Goal: Task Accomplishment & Management: Use online tool/utility

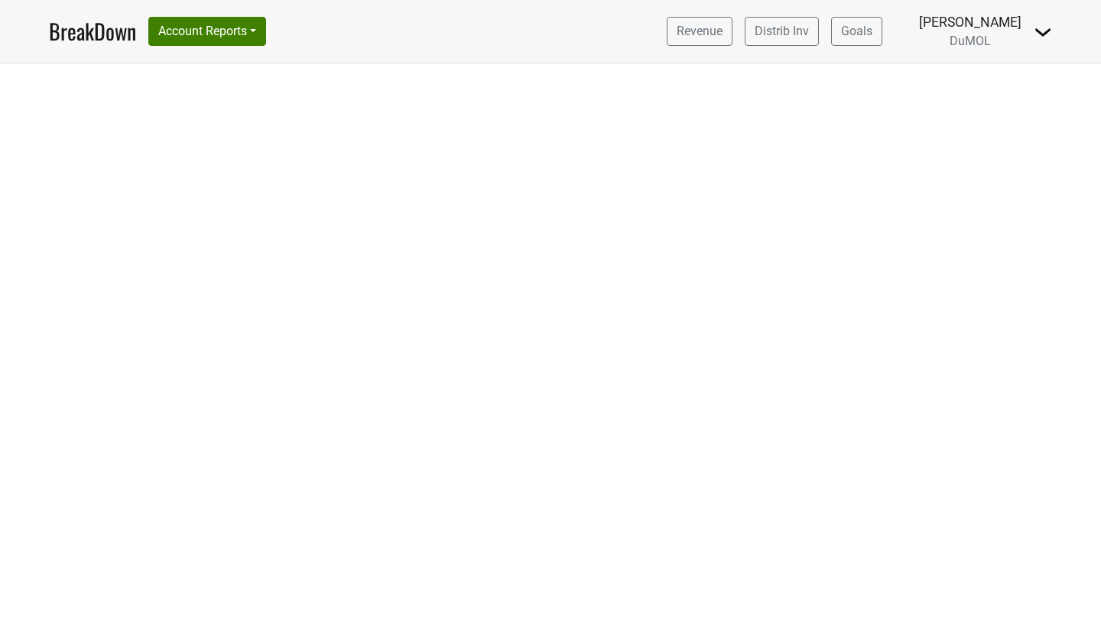
click at [87, 35] on link "BreakDown" at bounding box center [92, 31] width 87 height 32
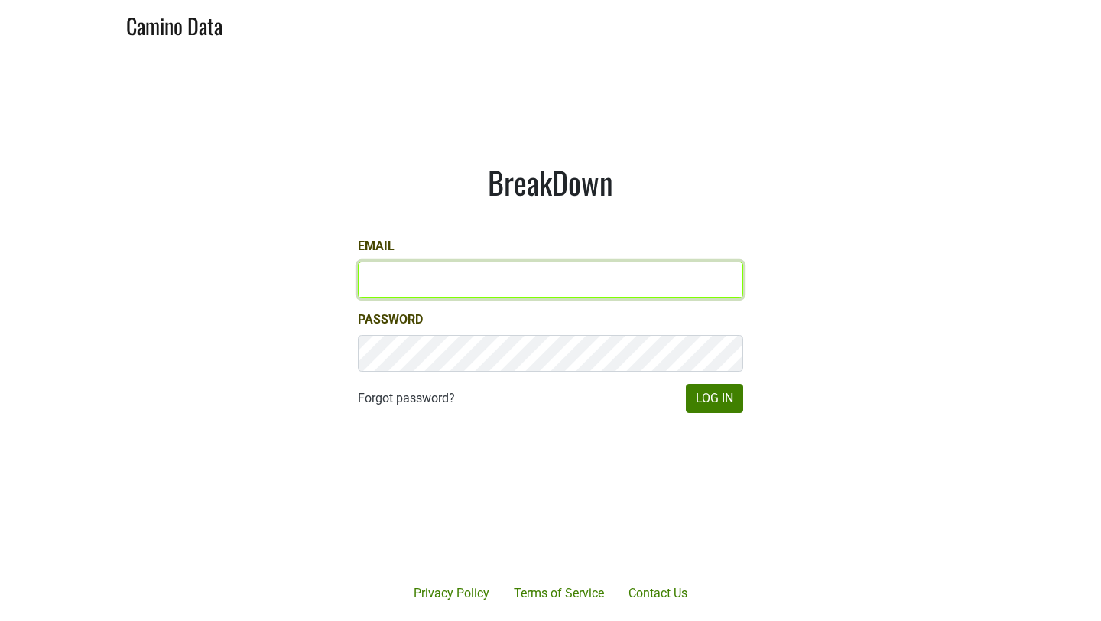
type input "mariette@dumol.com"
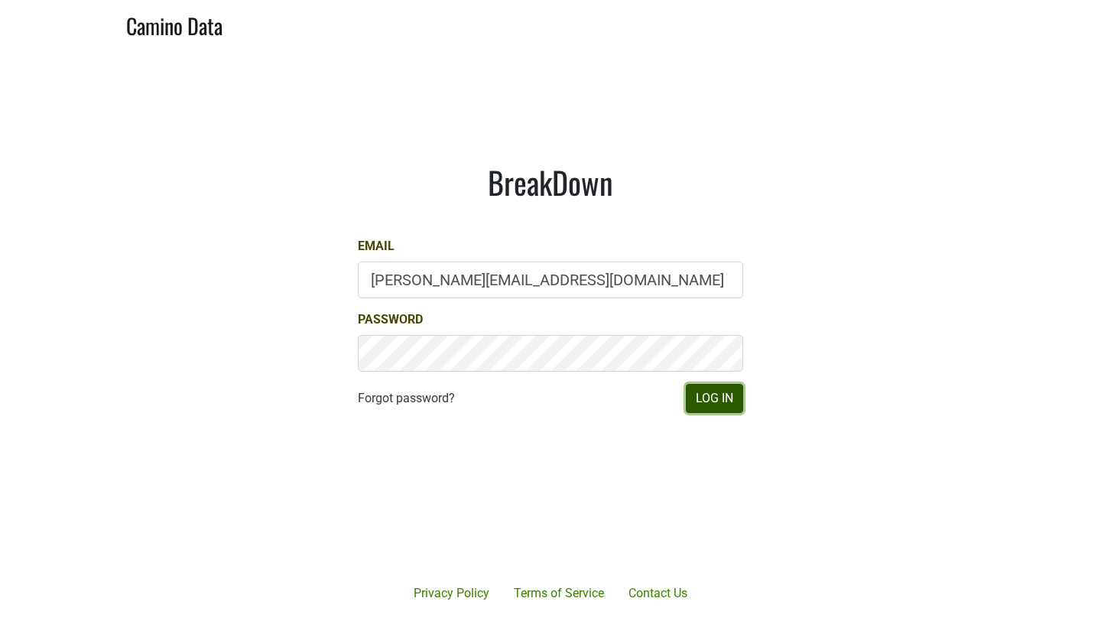
click at [712, 389] on button "Log In" at bounding box center [714, 398] width 57 height 29
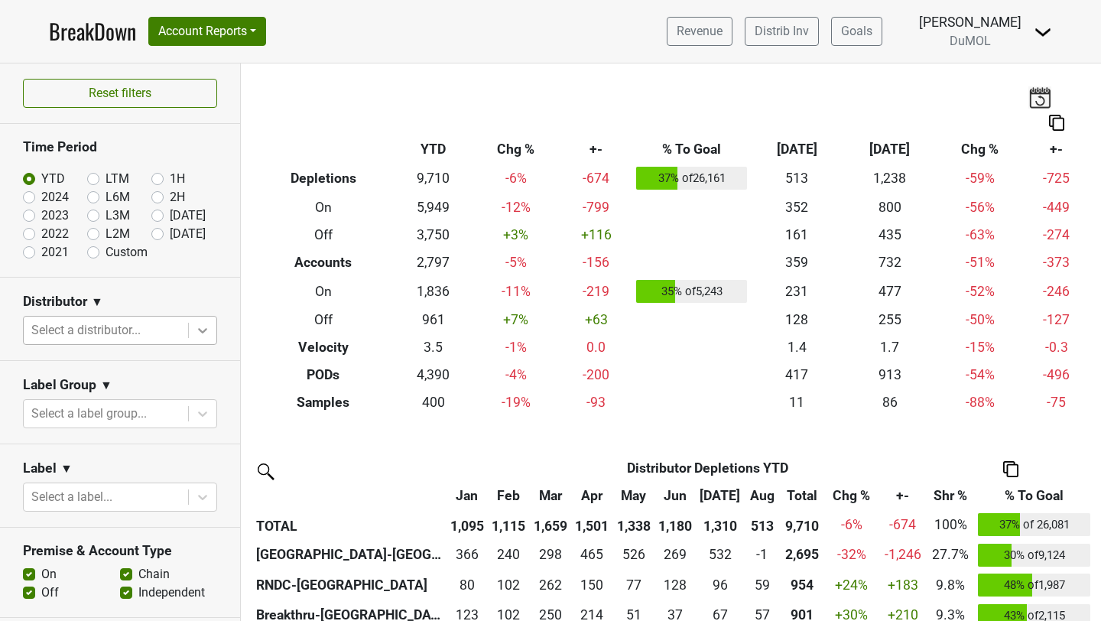
click at [206, 320] on div at bounding box center [203, 330] width 28 height 28
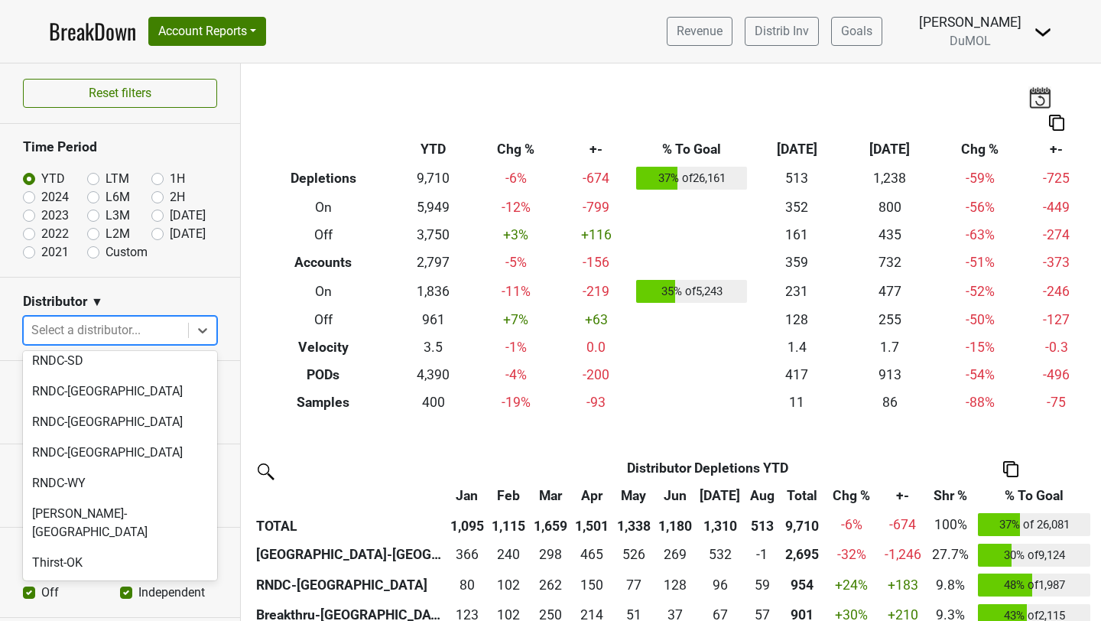
scroll to position [1458, 0]
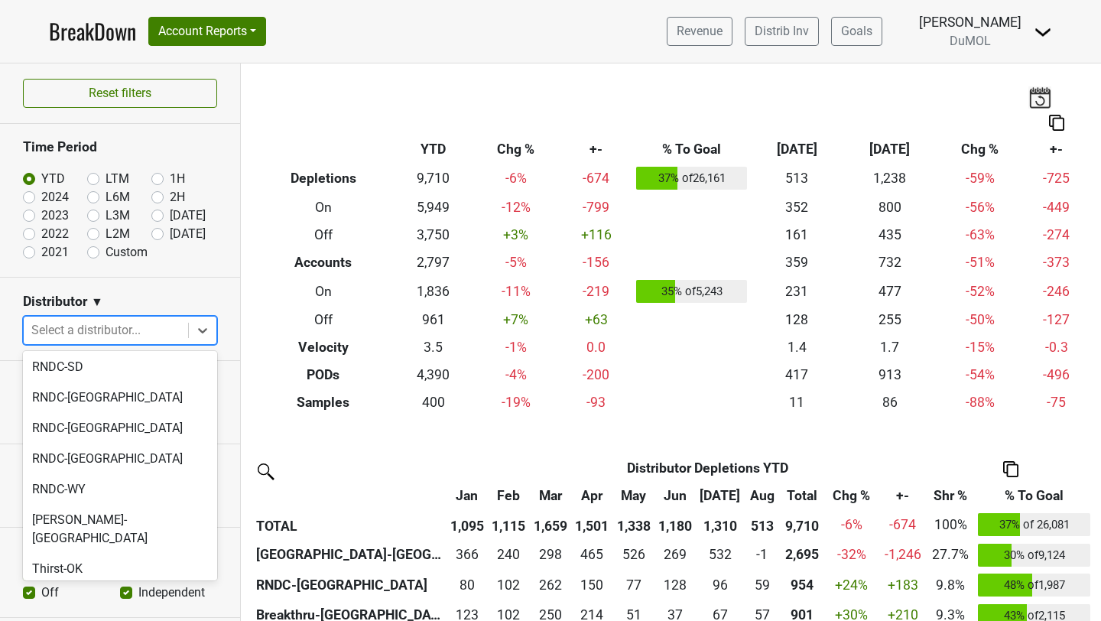
click at [54, 584] on div "Tryon-NC" at bounding box center [120, 608] width 194 height 49
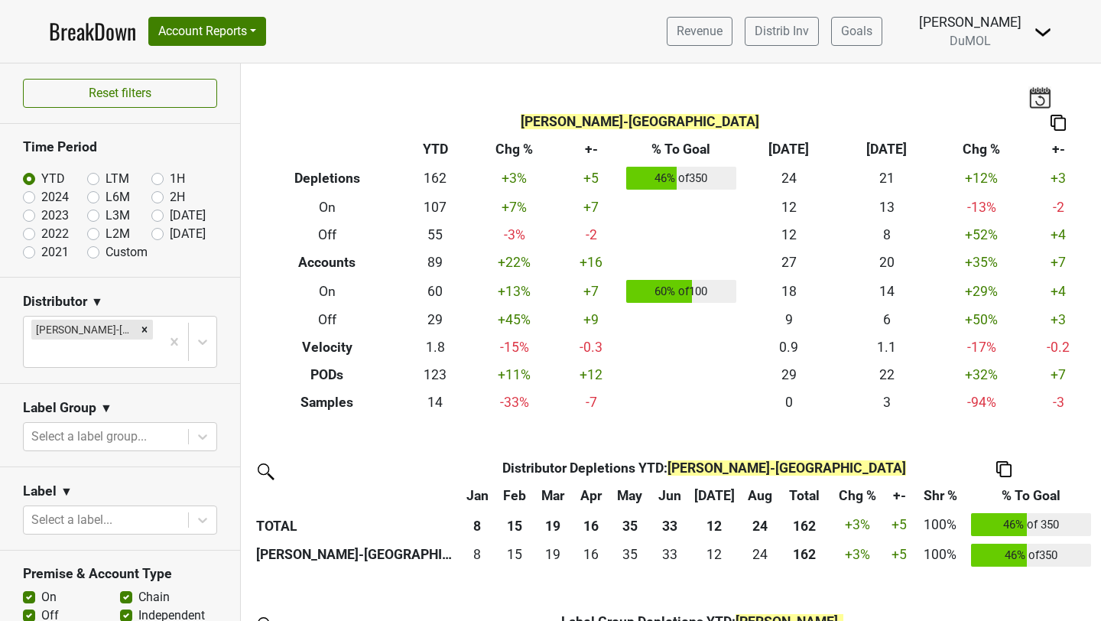
click at [1058, 120] on img at bounding box center [1057, 123] width 15 height 16
click at [1073, 74] on div "Copy as Image" at bounding box center [1052, 73] width 76 height 22
